Goal: Task Accomplishment & Management: Manage account settings

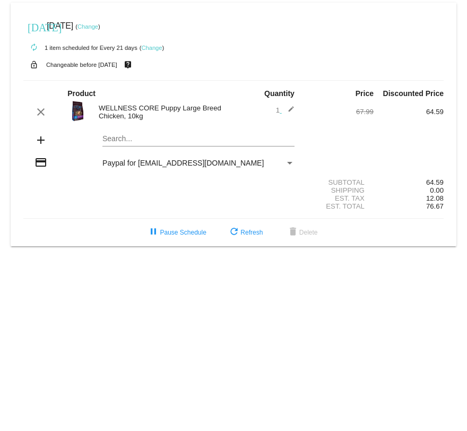
click at [127, 136] on mat-card "[DATE] [DATE] ( Change ) autorenew 1 item scheduled for Every 21 days ( Change …" at bounding box center [234, 125] width 446 height 244
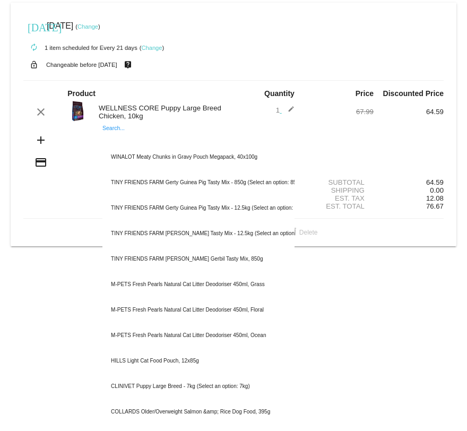
click at [115, 141] on input "Search..." at bounding box center [198, 139] width 192 height 8
paste input "WELLNESS CORE Large Breed Dog Food"
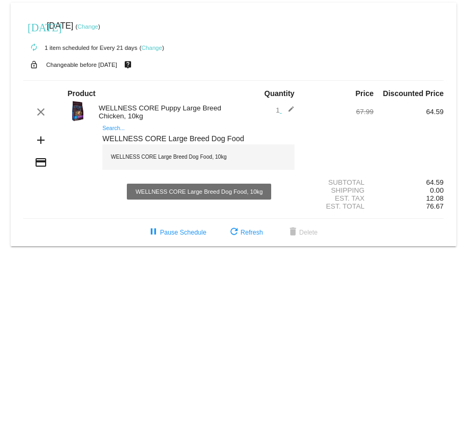
type input "WELLNESS CORE Large Breed Dog Food"
click at [158, 164] on div "WELLNESS CORE Large Breed Dog Food, 10kg" at bounding box center [198, 156] width 192 height 25
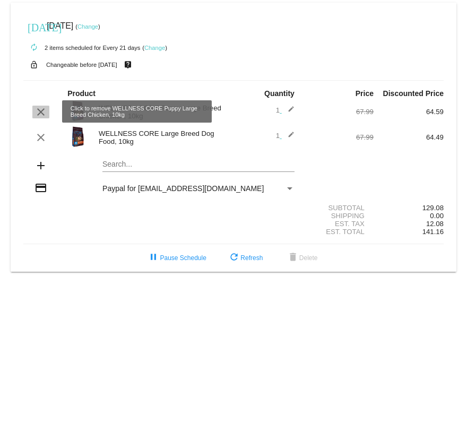
click at [41, 112] on mat-icon "clear" at bounding box center [41, 112] width 13 height 13
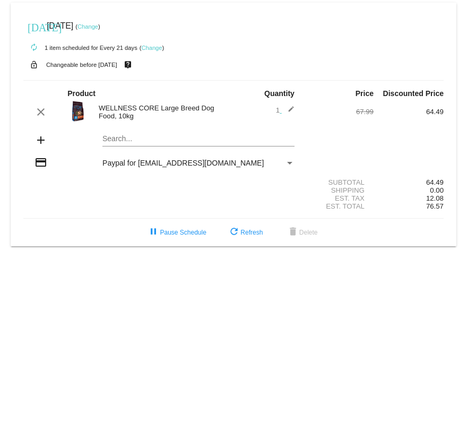
click at [98, 26] on link "Change" at bounding box center [88, 26] width 21 height 6
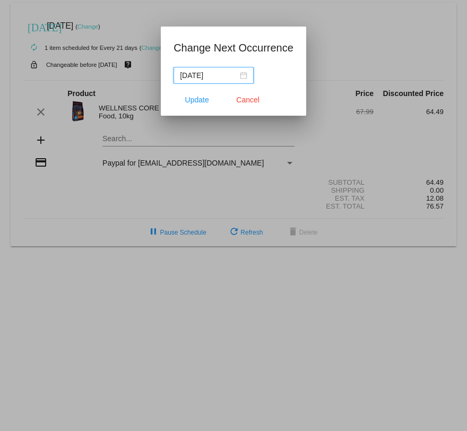
click at [214, 74] on input "[DATE]" at bounding box center [209, 76] width 58 height 12
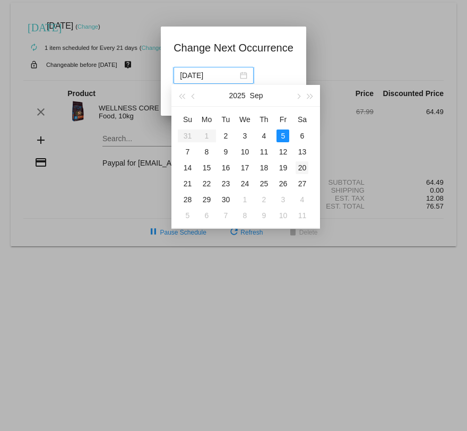
click at [302, 168] on div "20" at bounding box center [302, 167] width 13 height 13
type input "[DATE]"
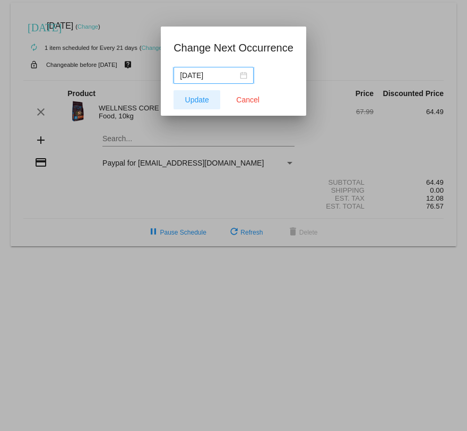
click at [195, 98] on span "Update" at bounding box center [197, 100] width 24 height 8
